Goal: Check status

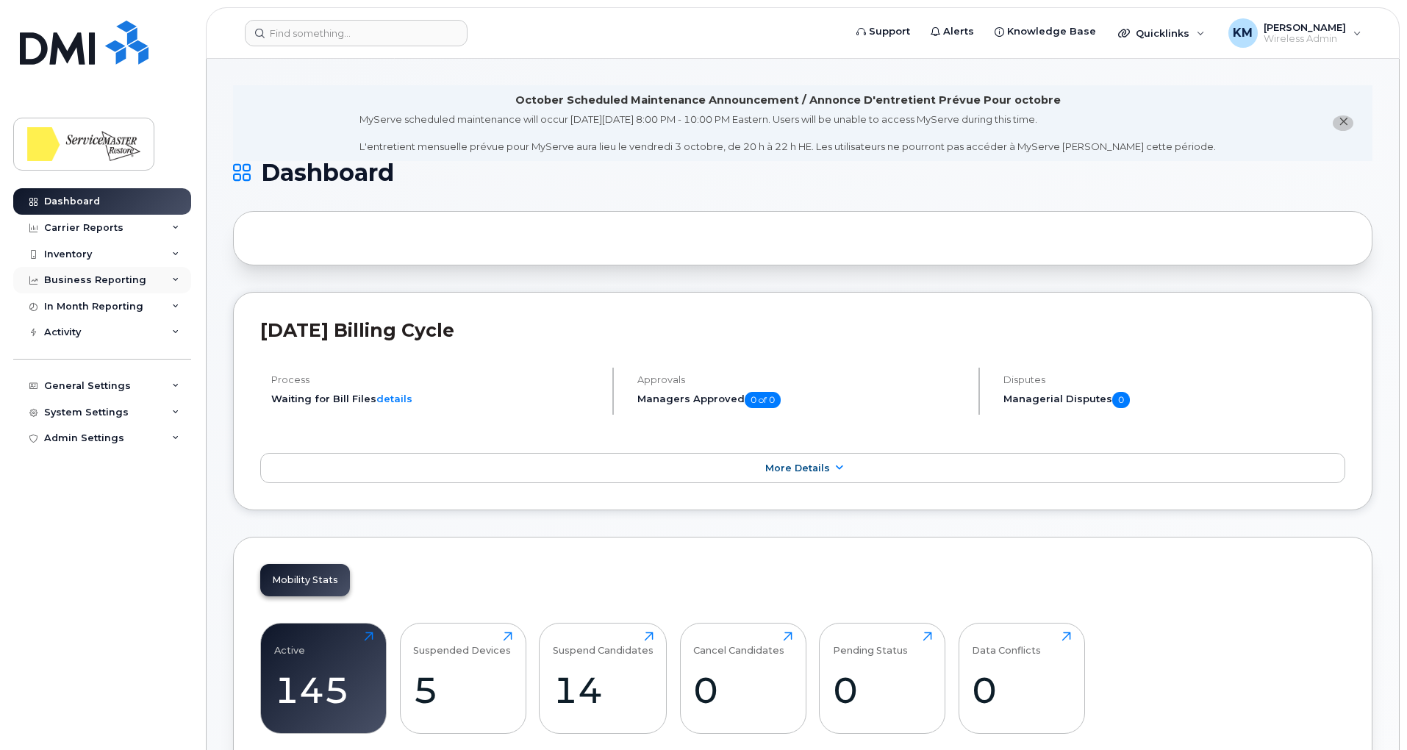
click at [149, 275] on div "Business Reporting" at bounding box center [102, 280] width 178 height 26
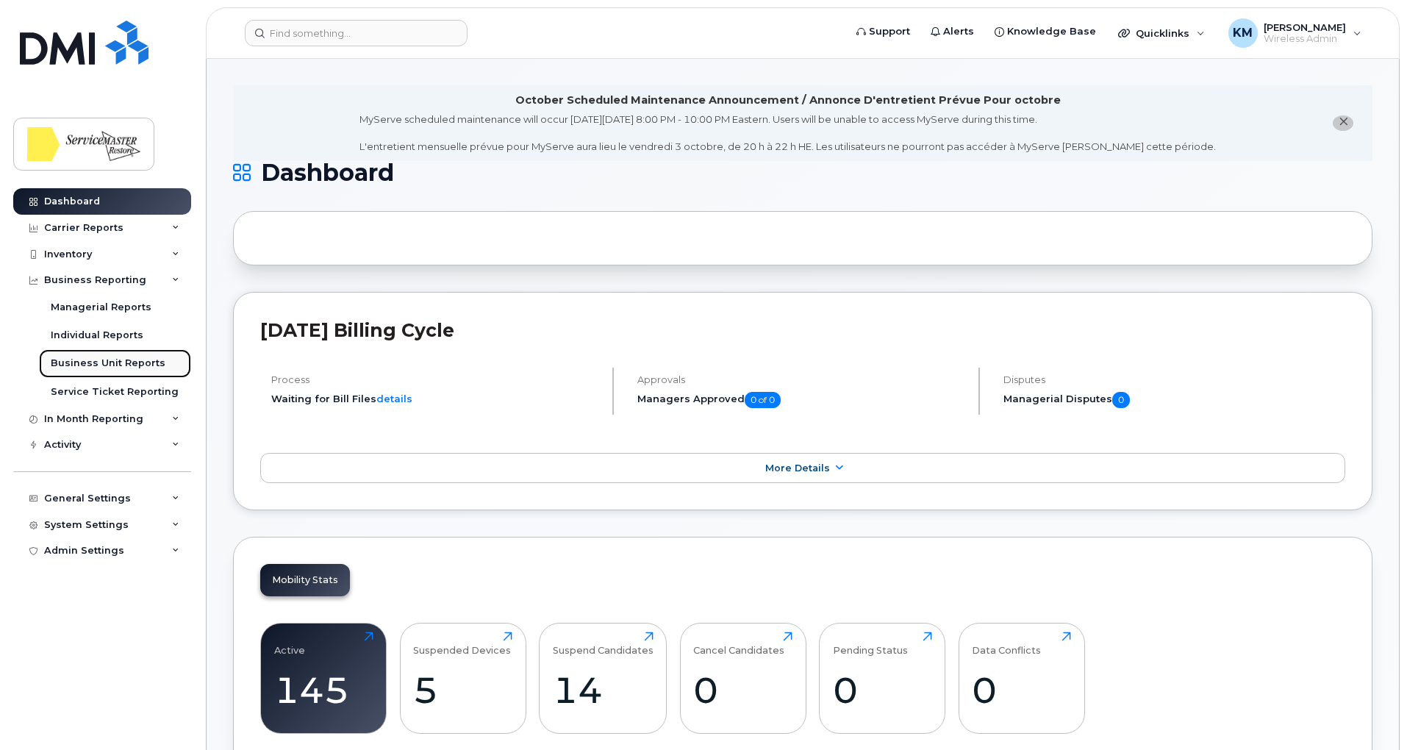
click at [141, 359] on div "Business Unit Reports" at bounding box center [108, 362] width 115 height 13
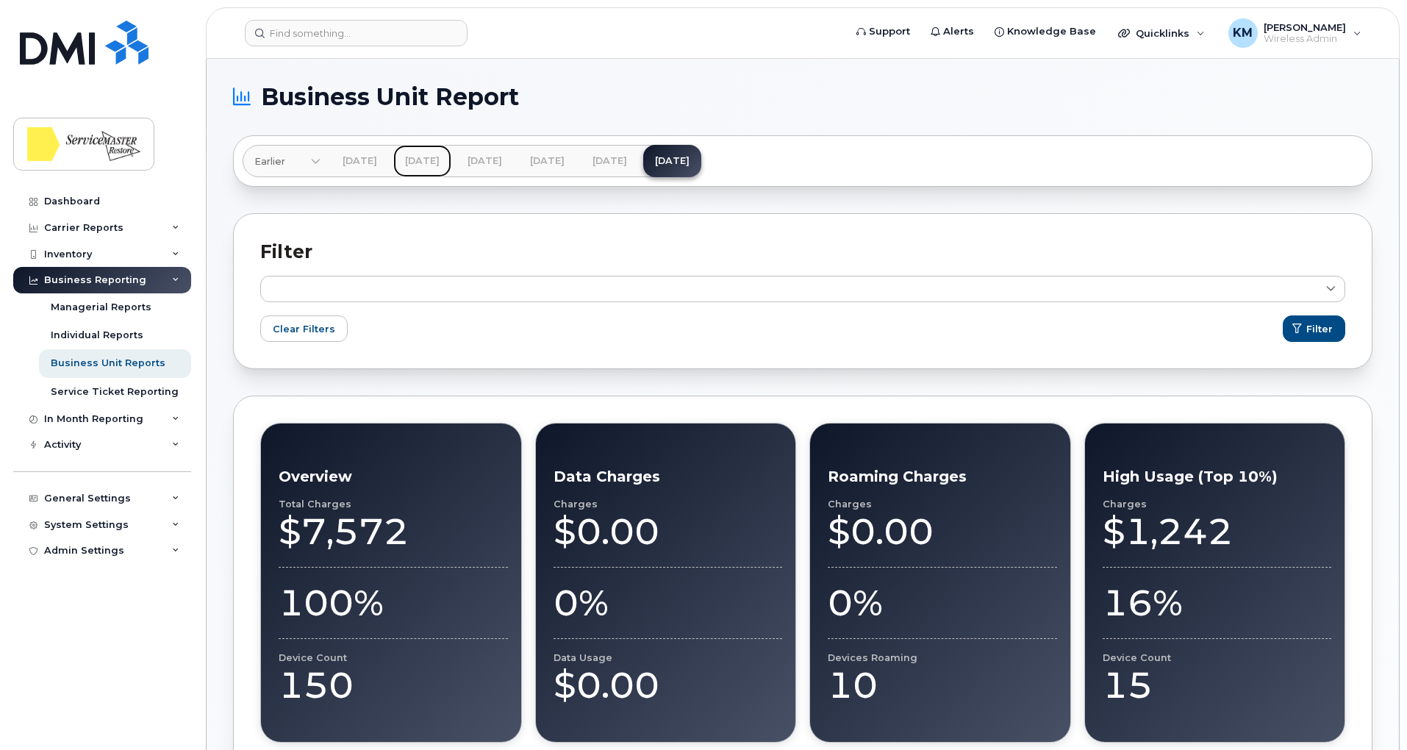
click at [451, 157] on link "[DATE]" at bounding box center [422, 161] width 58 height 32
